Goal: Navigation & Orientation: Find specific page/section

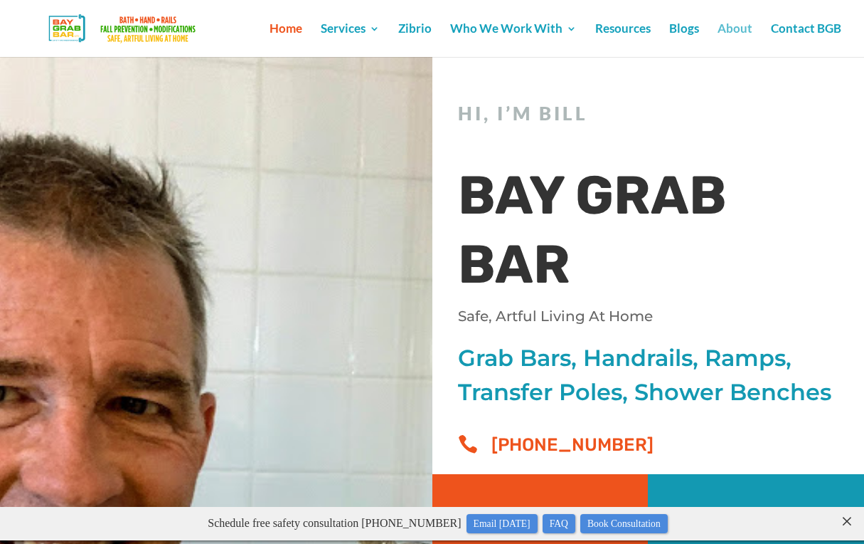
click at [733, 28] on link "About" at bounding box center [735, 39] width 35 height 33
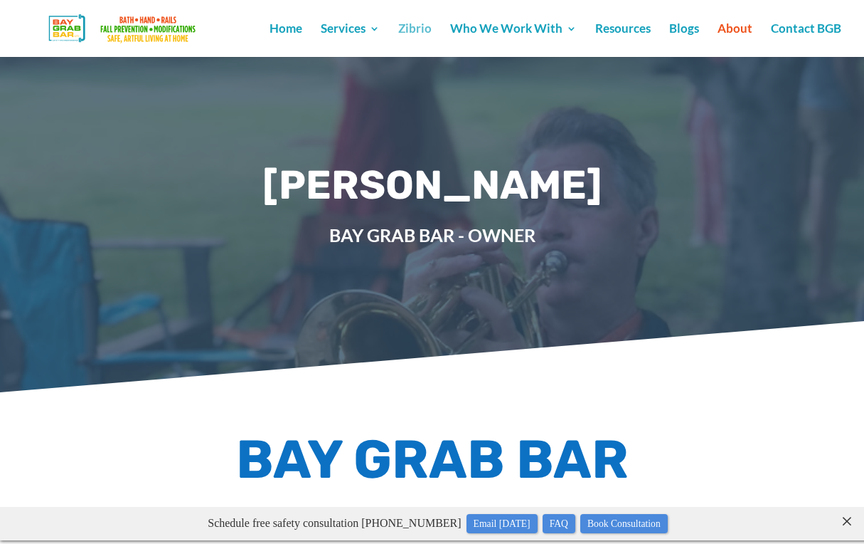
click at [425, 32] on link "Zibrio" at bounding box center [414, 39] width 33 height 33
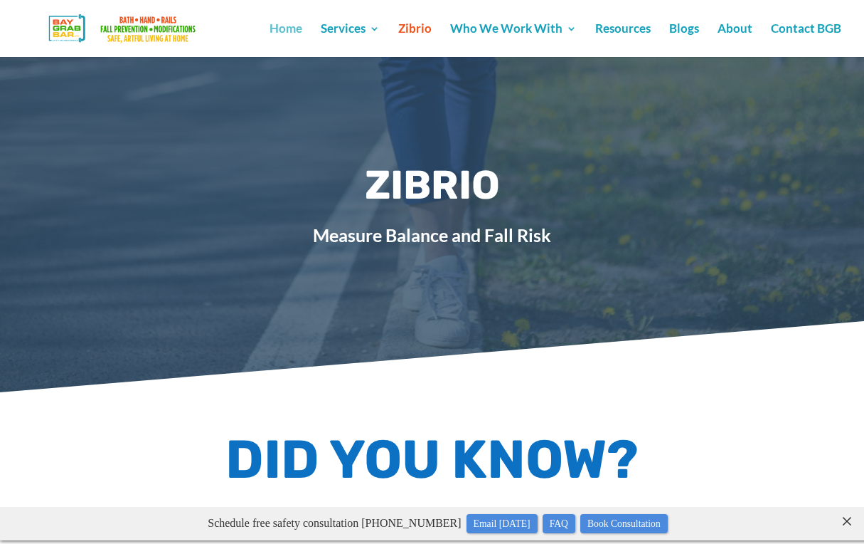
click at [298, 32] on link "Home" at bounding box center [286, 39] width 33 height 33
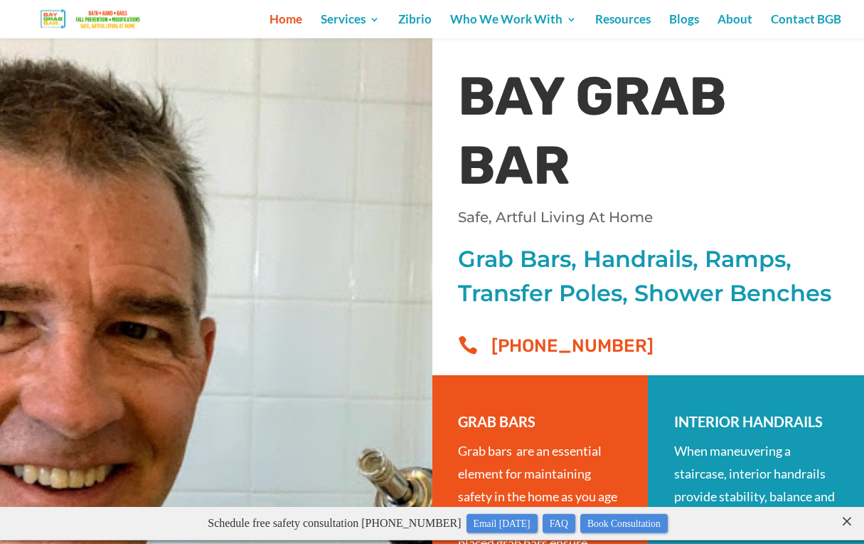
scroll to position [80, 0]
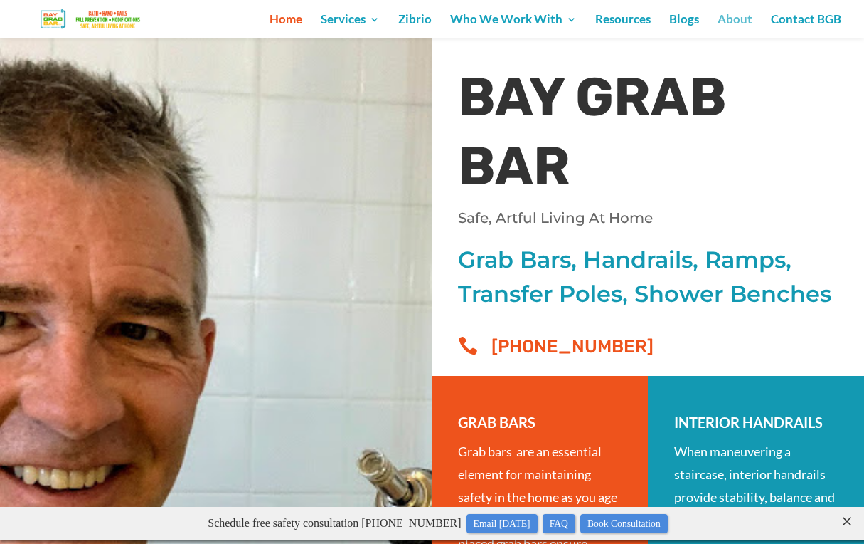
click at [739, 23] on link "About" at bounding box center [735, 26] width 35 height 24
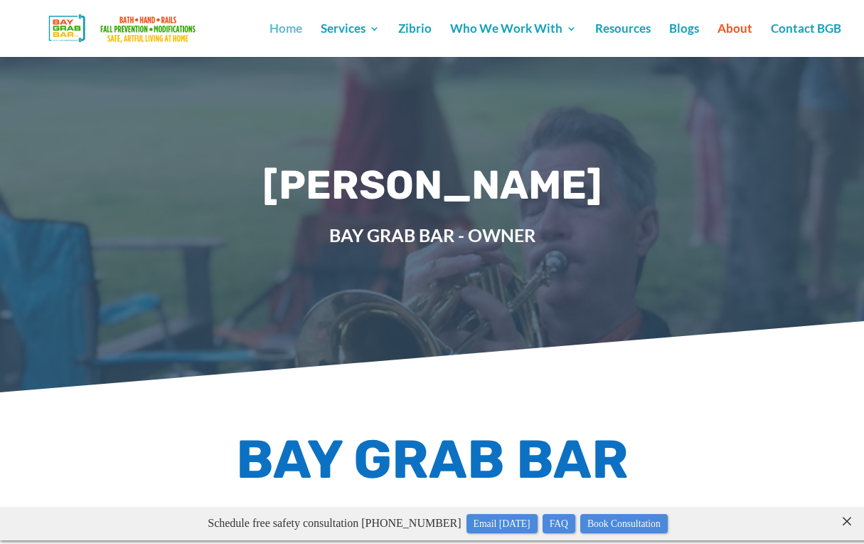
click at [286, 32] on link "Home" at bounding box center [286, 39] width 33 height 33
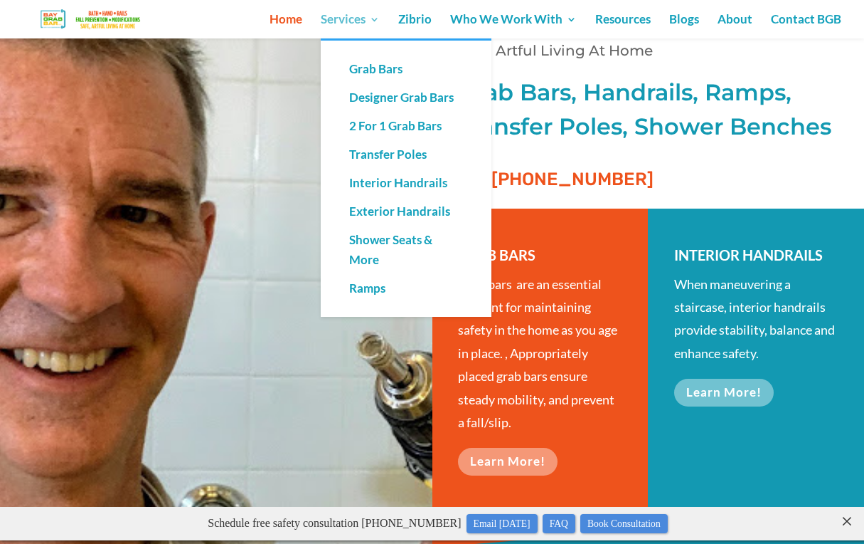
click at [353, 18] on link "Services" at bounding box center [350, 26] width 59 height 24
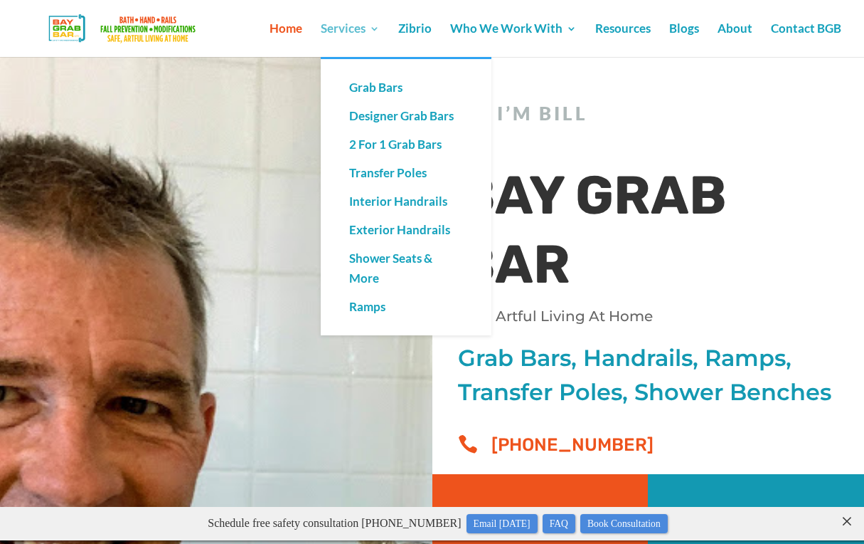
click at [343, 26] on link "Services" at bounding box center [350, 39] width 59 height 33
click at [381, 166] on link "Transfer Poles" at bounding box center [406, 173] width 142 height 28
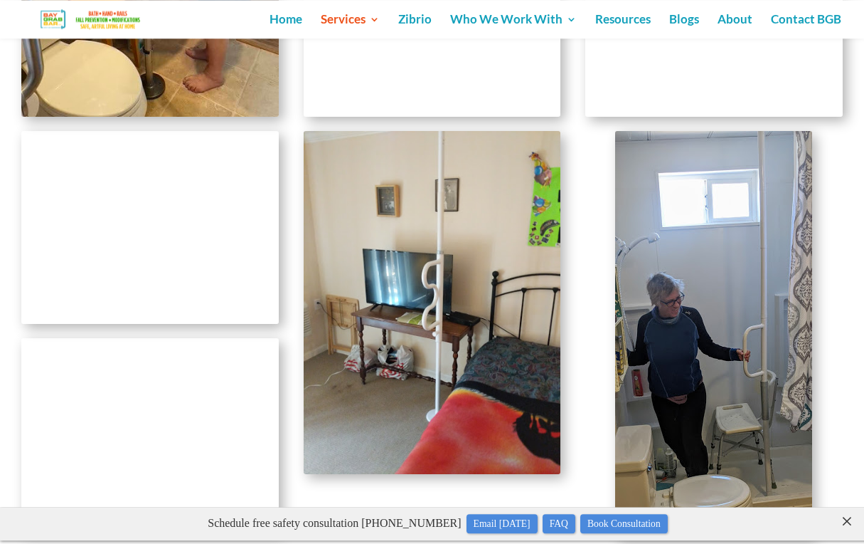
scroll to position [1423, 0]
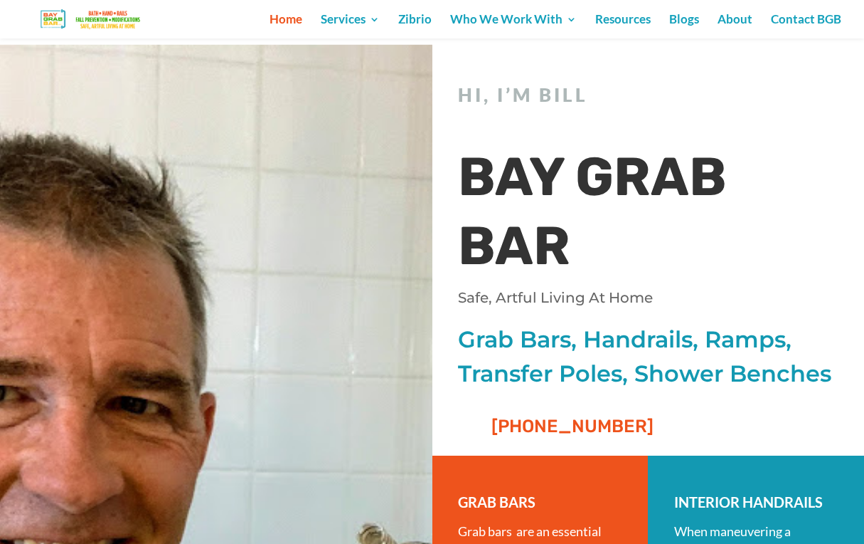
scroll to position [80, 0]
